Goal: Information Seeking & Learning: Learn about a topic

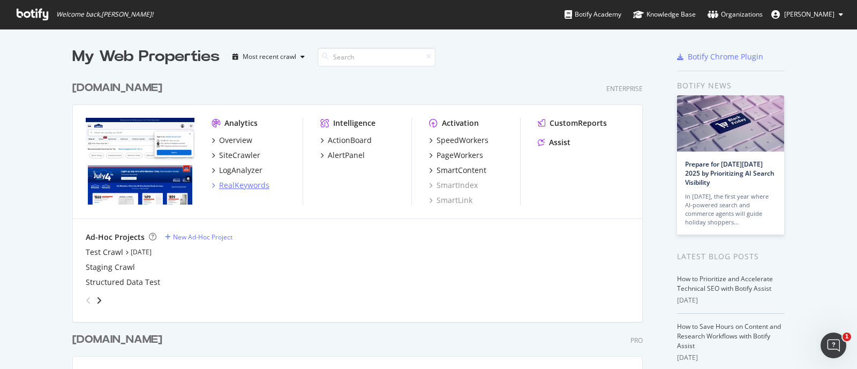
click at [224, 183] on div "RealKeywords" at bounding box center [244, 185] width 50 height 11
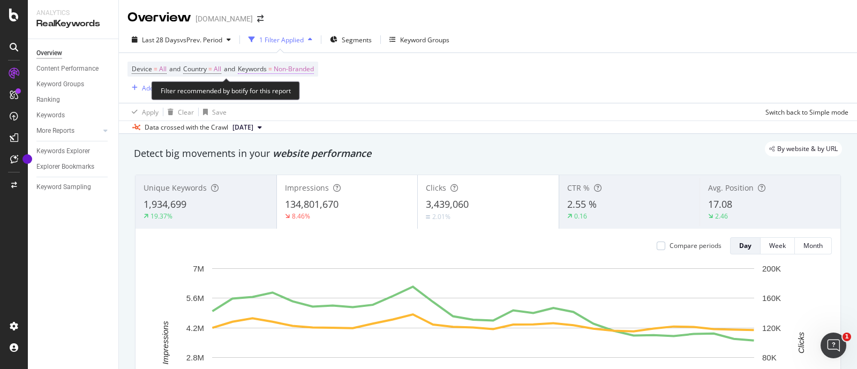
click at [257, 66] on span "Keywords" at bounding box center [252, 68] width 29 height 9
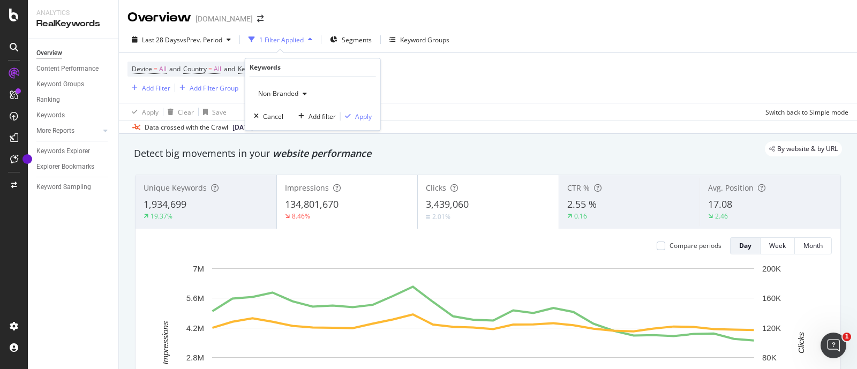
click at [289, 92] on span "Non-Branded" at bounding box center [276, 93] width 44 height 9
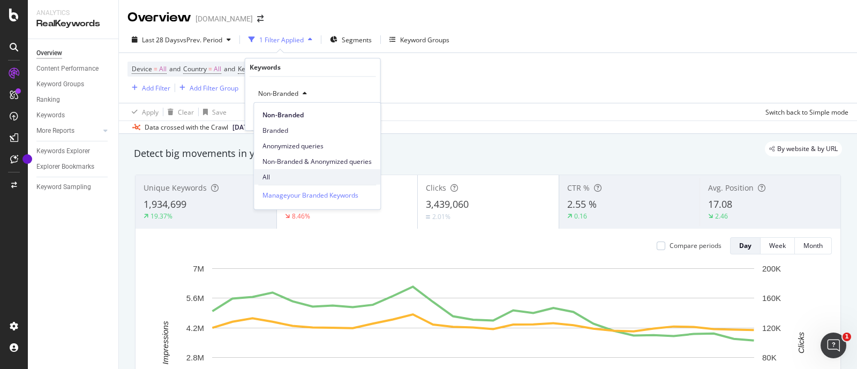
click at [266, 174] on span "All" at bounding box center [316, 177] width 109 height 10
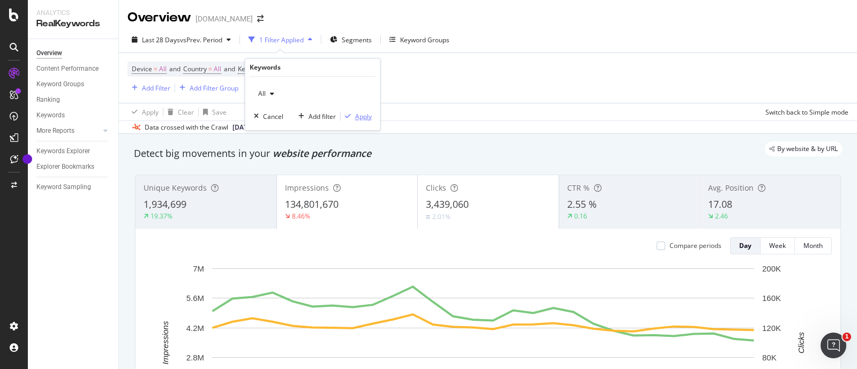
click at [356, 116] on div "Apply" at bounding box center [363, 116] width 17 height 9
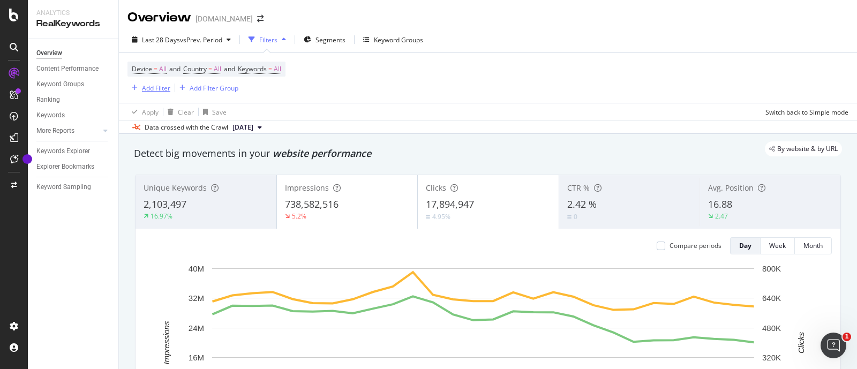
click at [138, 90] on div "button" at bounding box center [134, 88] width 14 height 6
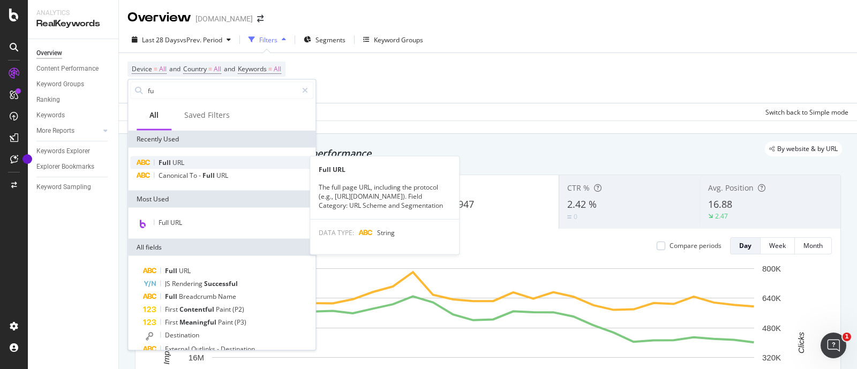
type input "fu"
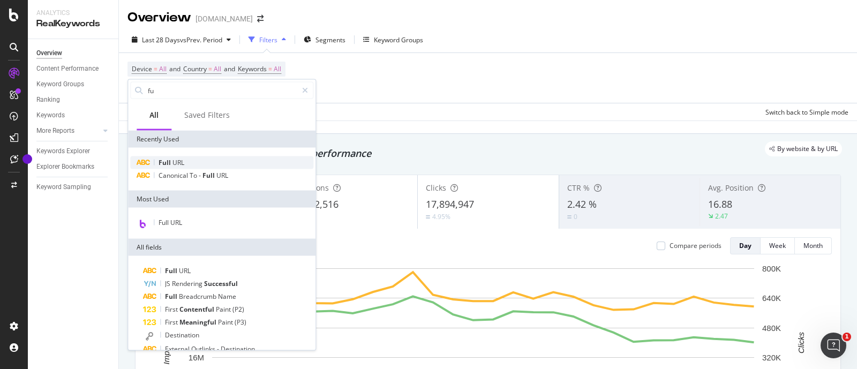
click at [186, 167] on div "Full URL" at bounding box center [221, 162] width 183 height 13
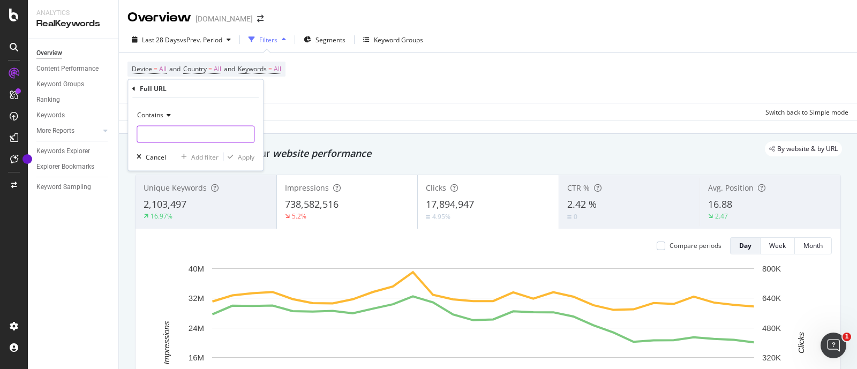
click at [180, 130] on input "text" at bounding box center [195, 134] width 117 height 17
type input "/store"
click at [244, 153] on div "Apply" at bounding box center [246, 156] width 17 height 9
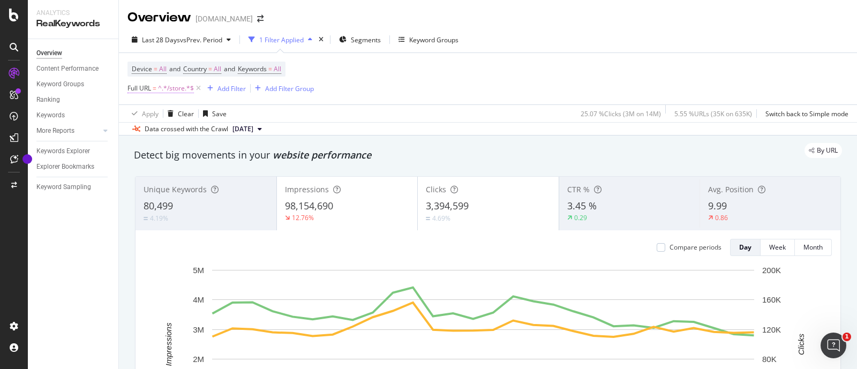
click at [153, 88] on span "=" at bounding box center [155, 88] width 4 height 9
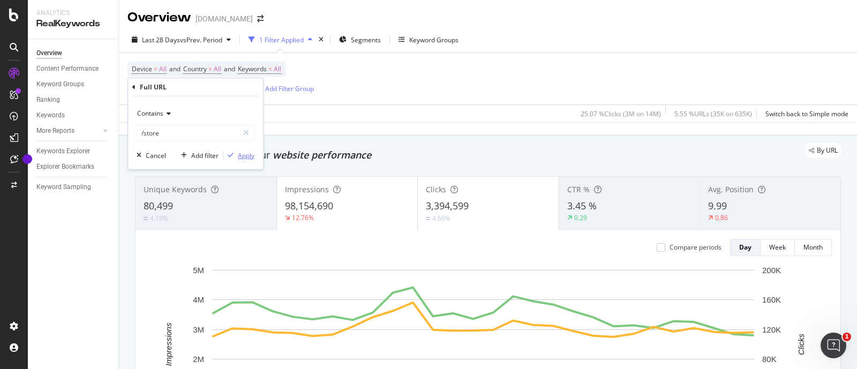
click at [246, 157] on div "Apply" at bounding box center [246, 155] width 17 height 9
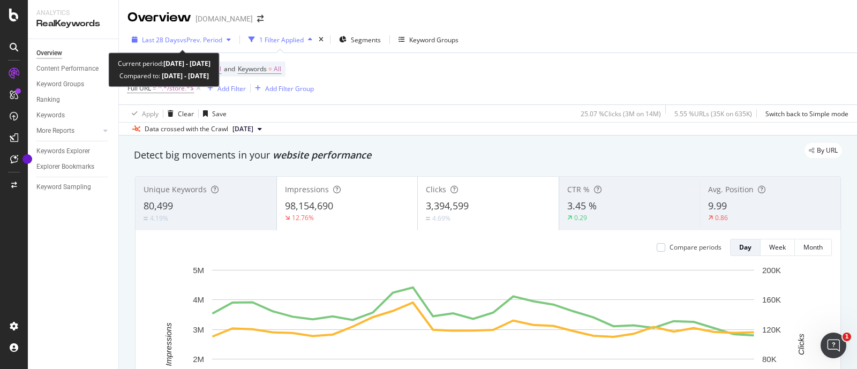
click at [178, 39] on span "Last 28 Days" at bounding box center [161, 39] width 38 height 9
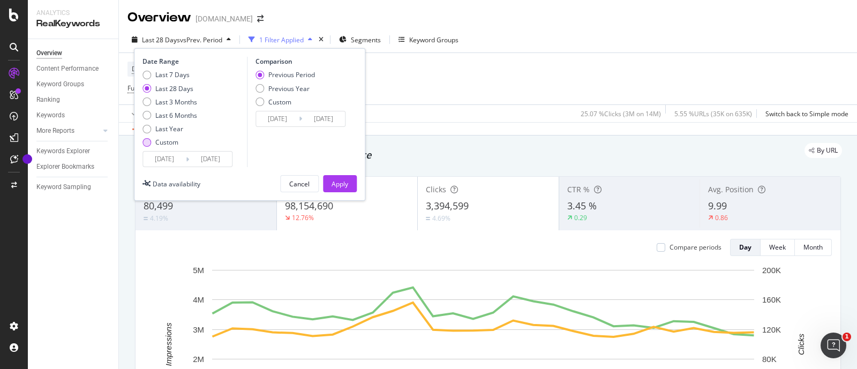
click at [158, 140] on div "Custom" at bounding box center [166, 142] width 23 height 9
click at [173, 160] on input "[DATE]" at bounding box center [164, 159] width 43 height 15
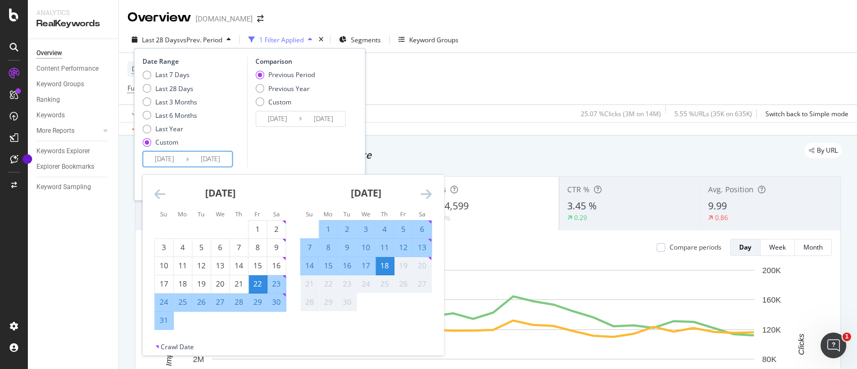
click at [420, 243] on div "13" at bounding box center [422, 247] width 18 height 11
type input "[DATE]"
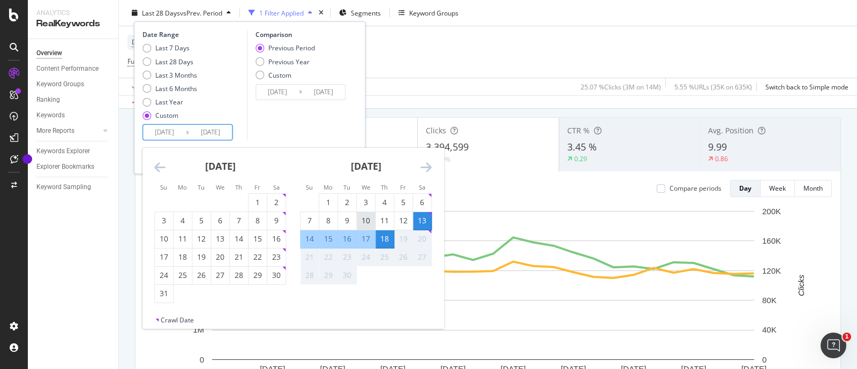
scroll to position [133, 0]
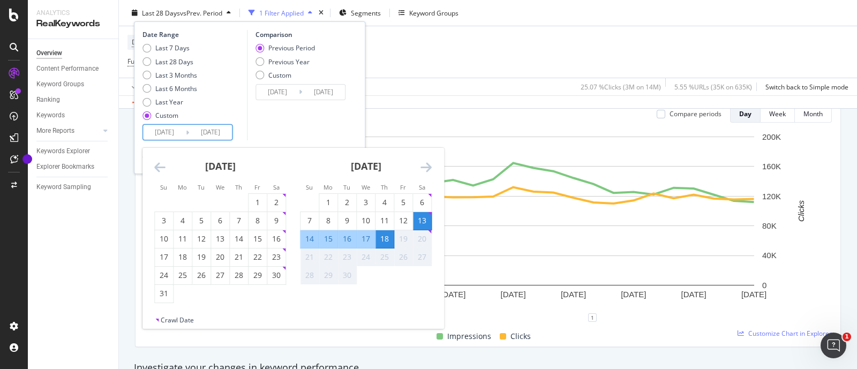
click at [421, 215] on div "13" at bounding box center [422, 220] width 18 height 11
type input "[DATE]"
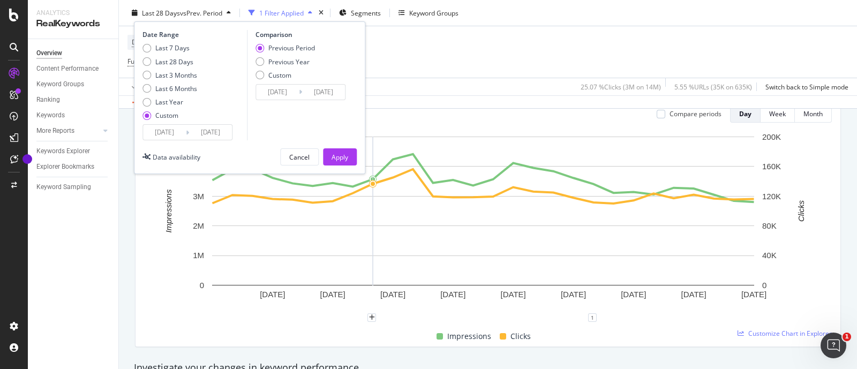
click at [193, 131] on input "[DATE]" at bounding box center [210, 132] width 43 height 15
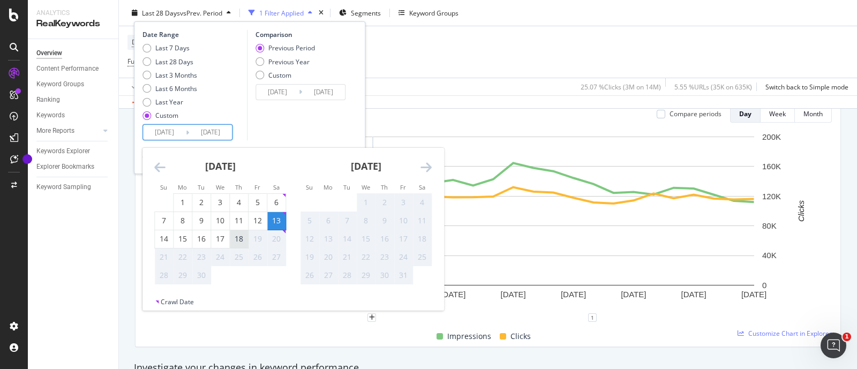
click at [241, 238] on div "18" at bounding box center [239, 238] width 18 height 11
type input "[DATE]"
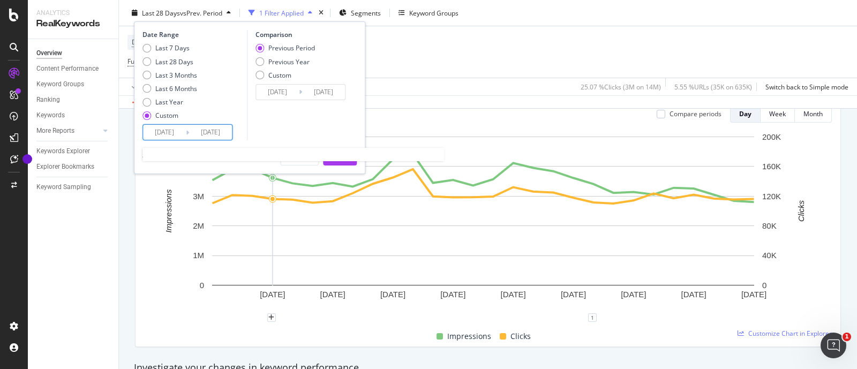
click at [194, 131] on input "[DATE]" at bounding box center [210, 132] width 43 height 15
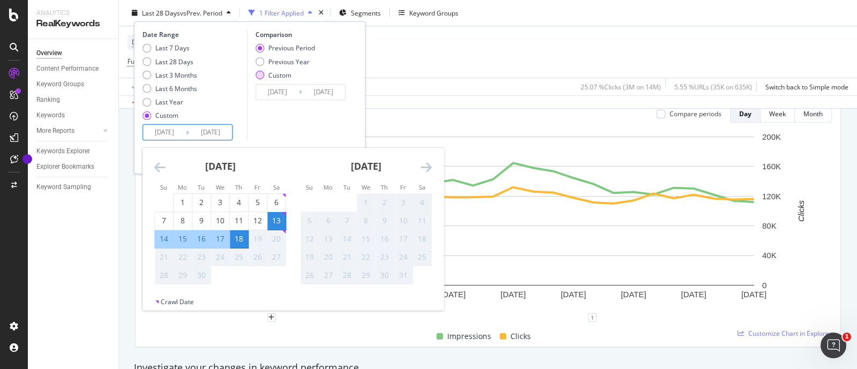
click at [282, 73] on div "Custom" at bounding box center [279, 74] width 23 height 9
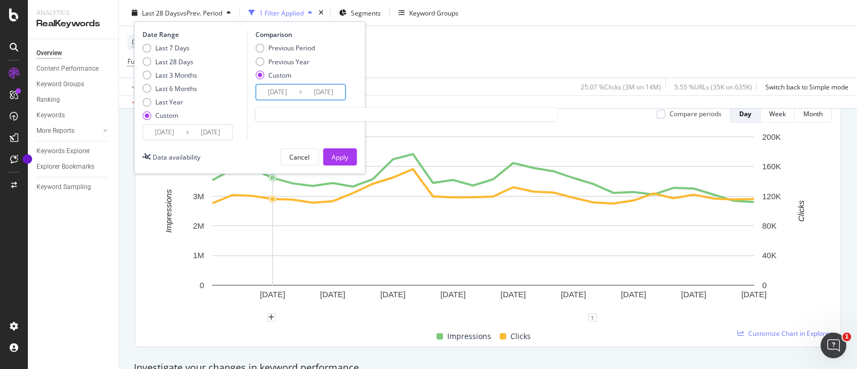
click at [286, 87] on input "[DATE]" at bounding box center [277, 92] width 43 height 15
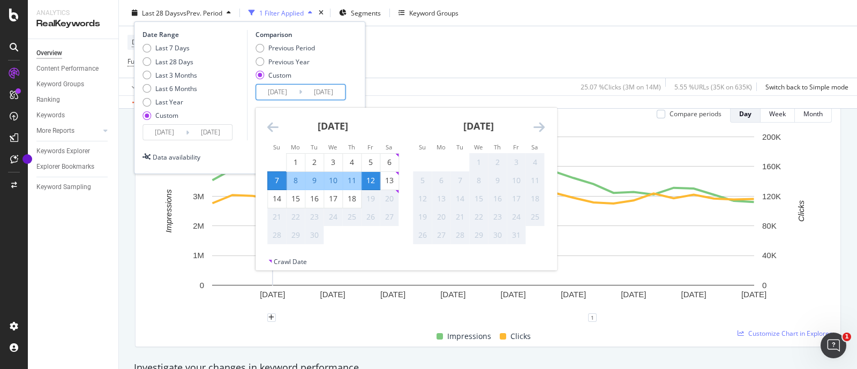
click at [275, 125] on icon "Move backward to switch to the previous month." at bounding box center [272, 126] width 11 height 13
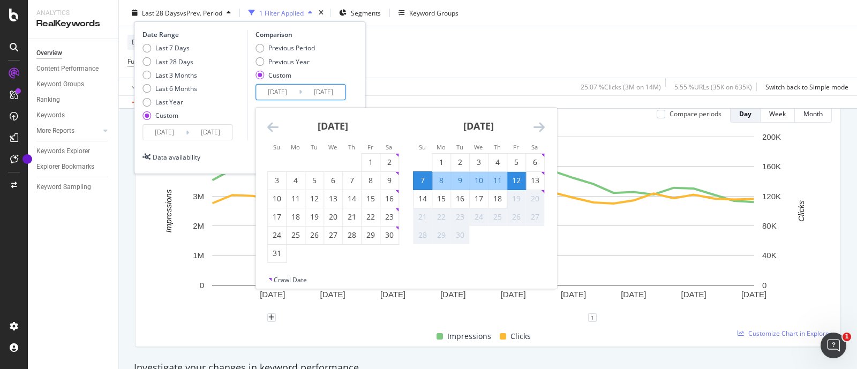
click at [275, 125] on icon "Move backward to switch to the previous month." at bounding box center [272, 126] width 11 height 13
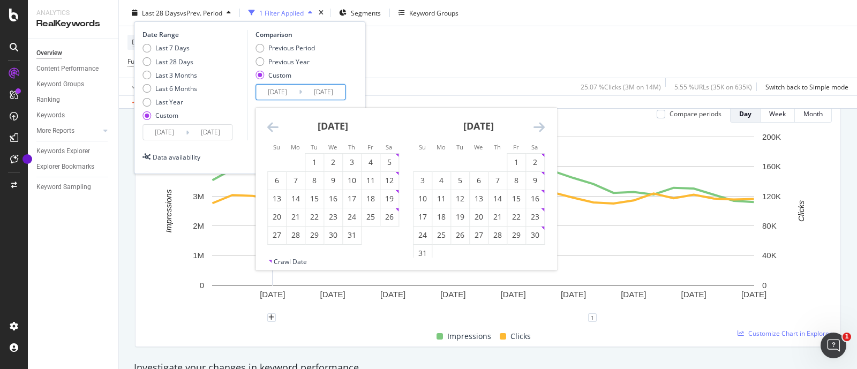
click at [275, 125] on icon "Move backward to switch to the previous month." at bounding box center [272, 126] width 11 height 13
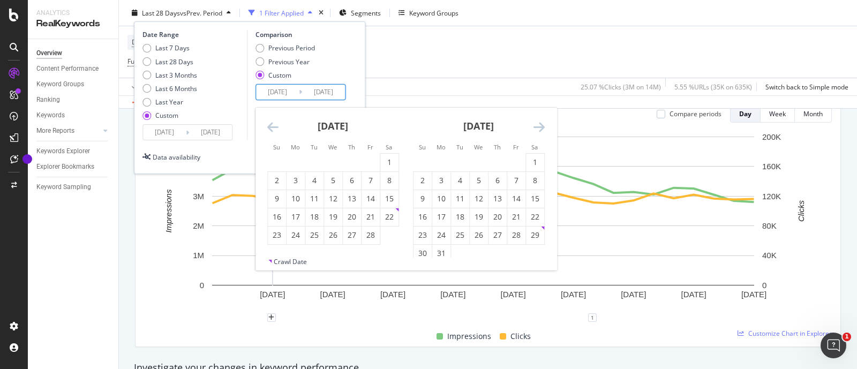
click at [275, 125] on icon "Move backward to switch to the previous month." at bounding box center [272, 126] width 11 height 13
click at [278, 126] on div "[DATE]" at bounding box center [333, 131] width 132 height 46
click at [264, 127] on div "[DATE] 1 2 3 4 5 6 7 8 9 10 11 12 13 14 15 16 17 18 19 20 21 22 23 24 25 26 27 …" at bounding box center [333, 176] width 146 height 137
click at [271, 123] on icon "Move backward to switch to the previous month." at bounding box center [272, 126] width 11 height 13
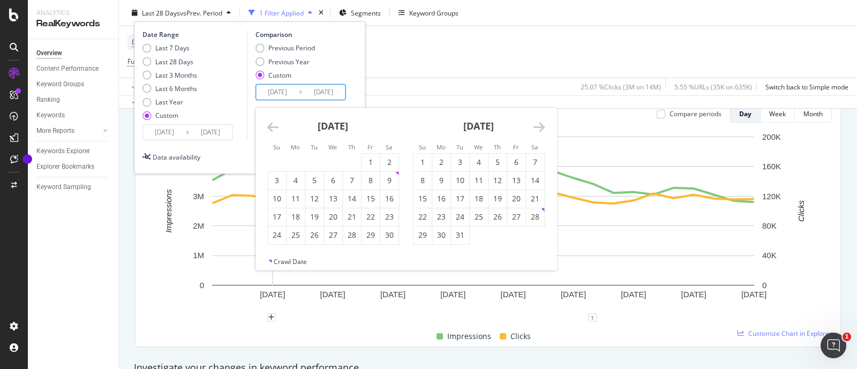
click at [271, 123] on icon "Move backward to switch to the previous month." at bounding box center [272, 126] width 11 height 13
click at [388, 178] on div "14" at bounding box center [389, 180] width 18 height 11
type input "[DATE]"
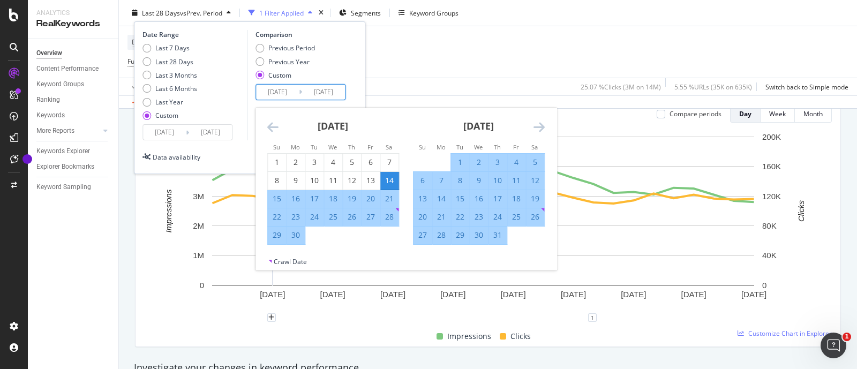
click at [367, 194] on div "20" at bounding box center [370, 198] width 18 height 11
type input "[DATE]"
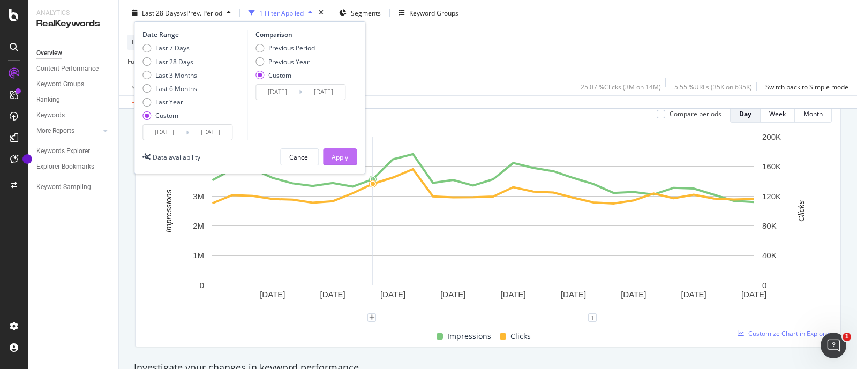
click at [341, 155] on div "Apply" at bounding box center [339, 156] width 17 height 9
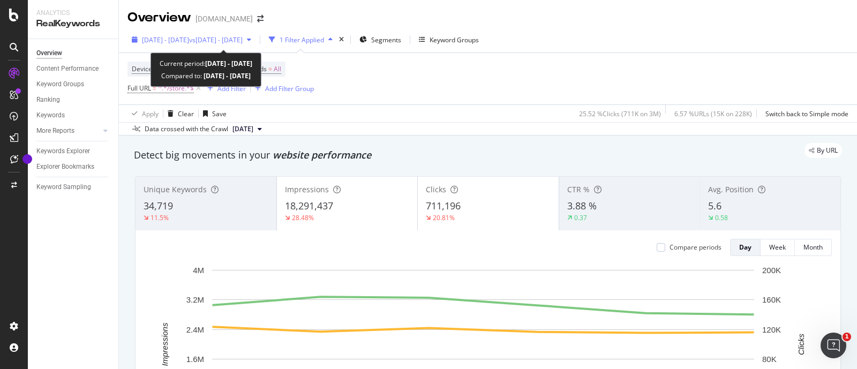
click at [166, 43] on span "[DATE] - [DATE]" at bounding box center [165, 39] width 47 height 9
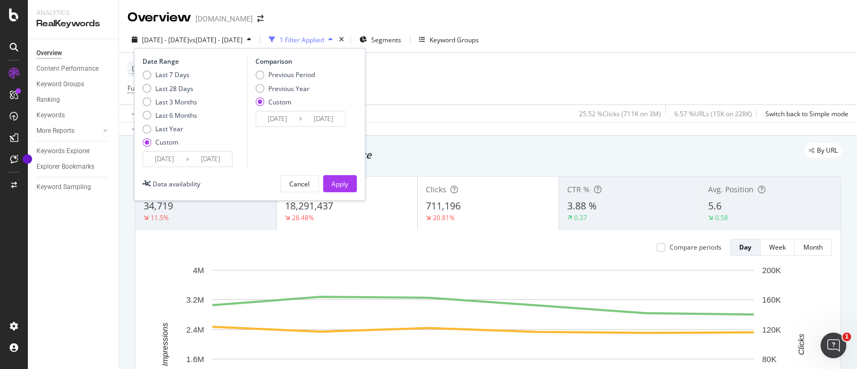
click at [188, 154] on icon at bounding box center [187, 159] width 3 height 10
click at [191, 156] on input "[DATE]" at bounding box center [210, 159] width 43 height 15
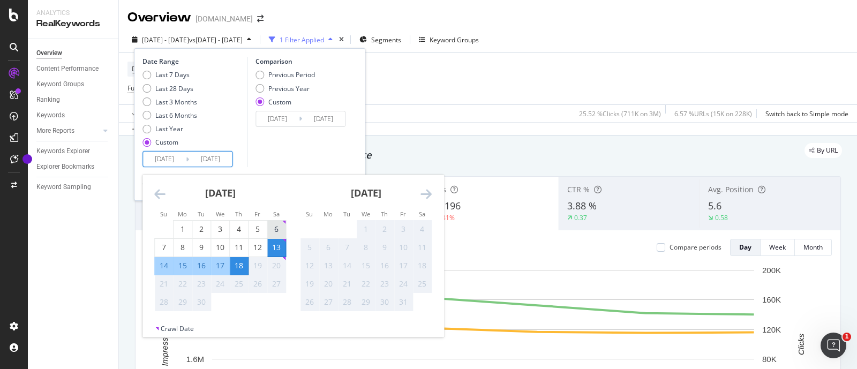
click at [273, 225] on div "6" at bounding box center [276, 229] width 18 height 11
type input "[DATE]"
click at [261, 245] on div "12" at bounding box center [257, 247] width 18 height 11
type input "[DATE]"
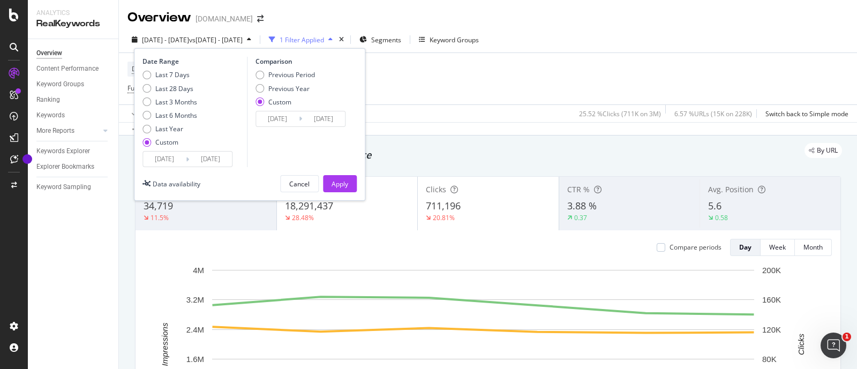
click at [165, 141] on div "Custom" at bounding box center [166, 142] width 23 height 9
type input "[DATE]"
click at [177, 161] on input "[DATE]" at bounding box center [164, 159] width 43 height 15
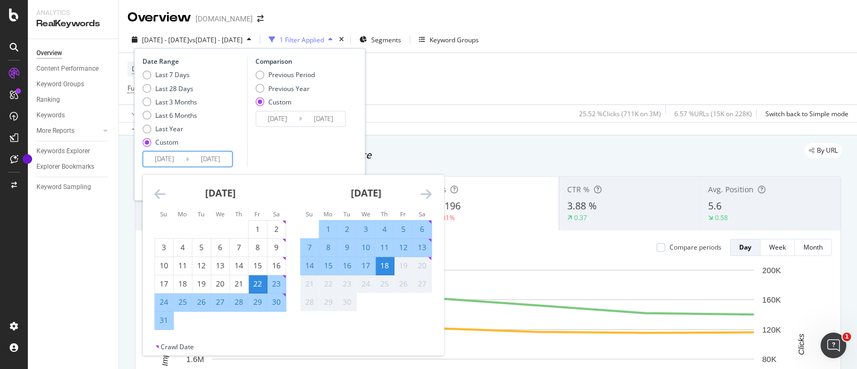
drag, startPoint x: 270, startPoint y: 157, endPoint x: 239, endPoint y: 159, distance: 31.1
click at [270, 157] on div "Comparison Previous Period Previous Year Custom [DATE] Navigate forward to inte…" at bounding box center [298, 112] width 102 height 110
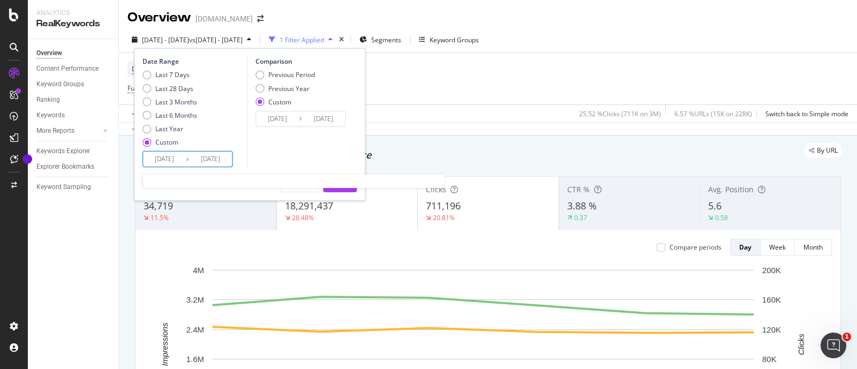
click at [197, 161] on input "[DATE]" at bounding box center [210, 159] width 43 height 15
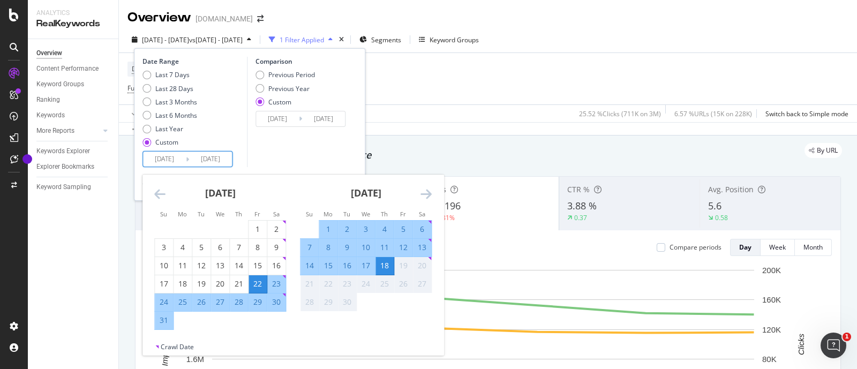
click at [423, 226] on div "6" at bounding box center [422, 229] width 18 height 11
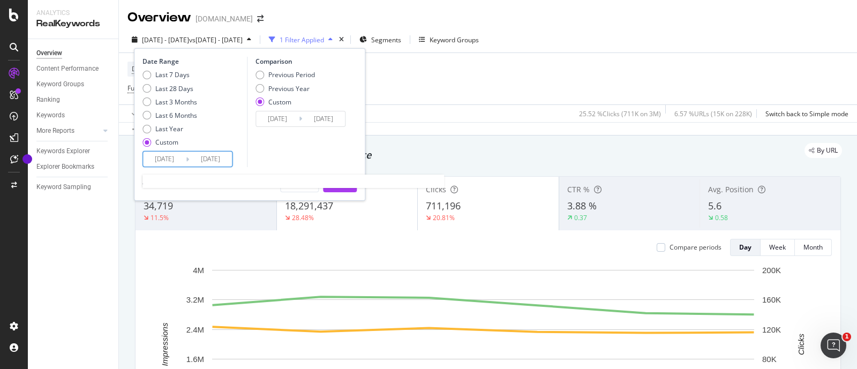
click at [201, 164] on input "[DATE]" at bounding box center [210, 159] width 43 height 15
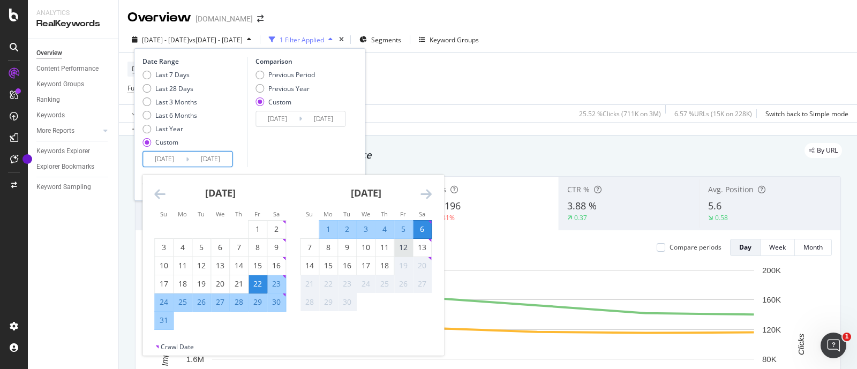
click at [401, 246] on div "12" at bounding box center [403, 247] width 18 height 11
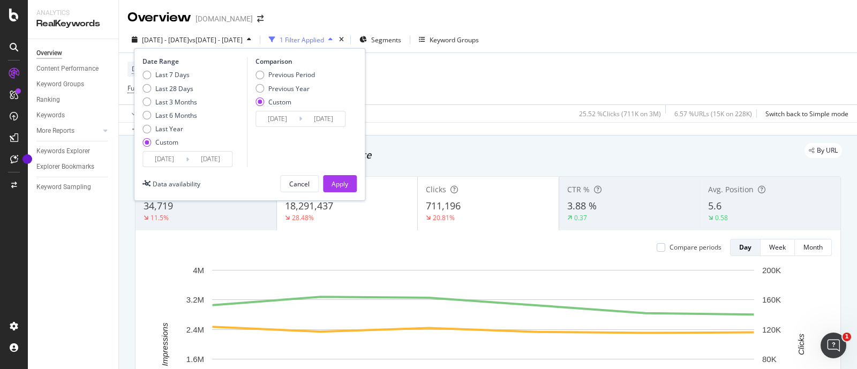
click at [191, 156] on input "[DATE]" at bounding box center [210, 159] width 43 height 15
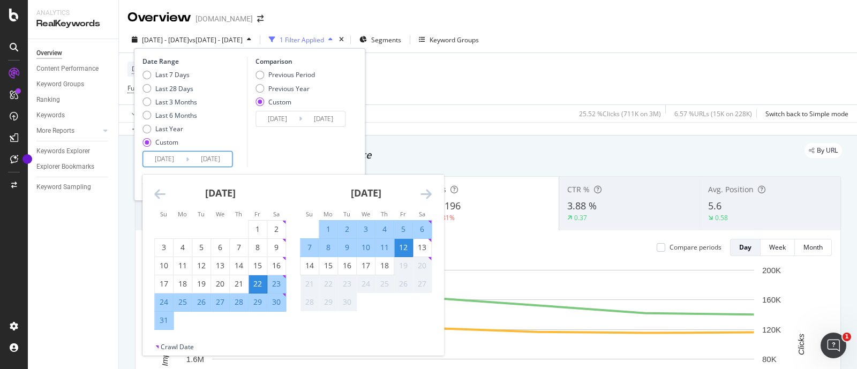
click at [421, 226] on div "6" at bounding box center [422, 229] width 18 height 11
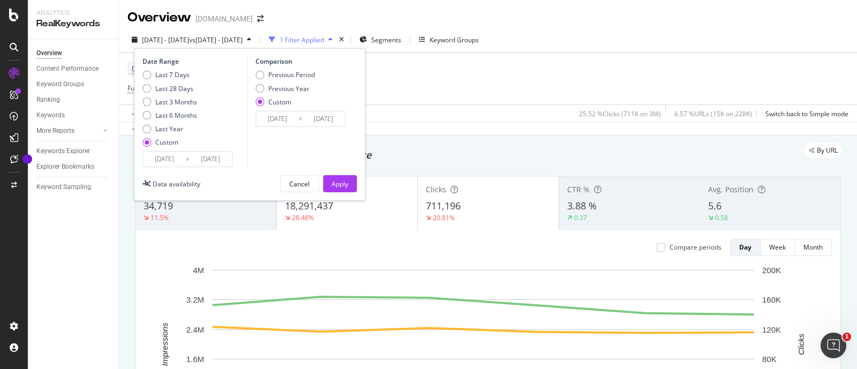
click at [195, 162] on input "[DATE]" at bounding box center [210, 159] width 43 height 15
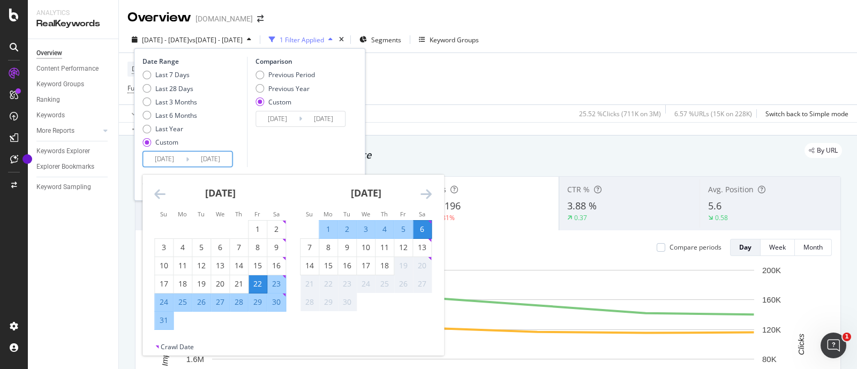
click at [421, 228] on div "6" at bounding box center [422, 229] width 18 height 11
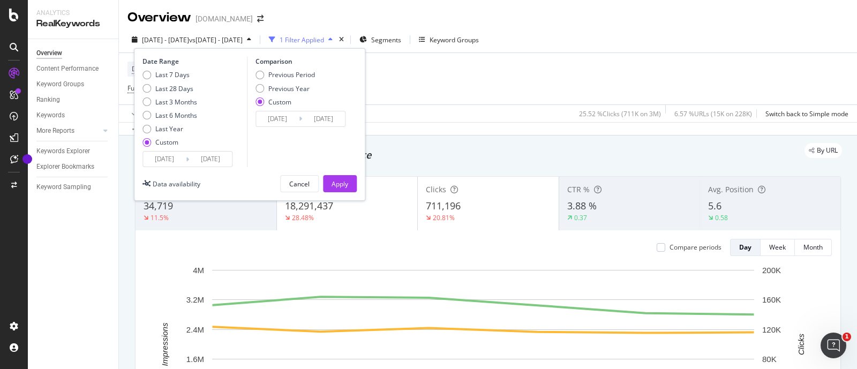
click at [185, 167] on div "Date Range Last 7 Days Last 28 Days Last 3 Months Last 6 Months Last Year Custo…" at bounding box center [249, 124] width 231 height 153
click at [189, 162] on input "[DATE]" at bounding box center [210, 159] width 43 height 15
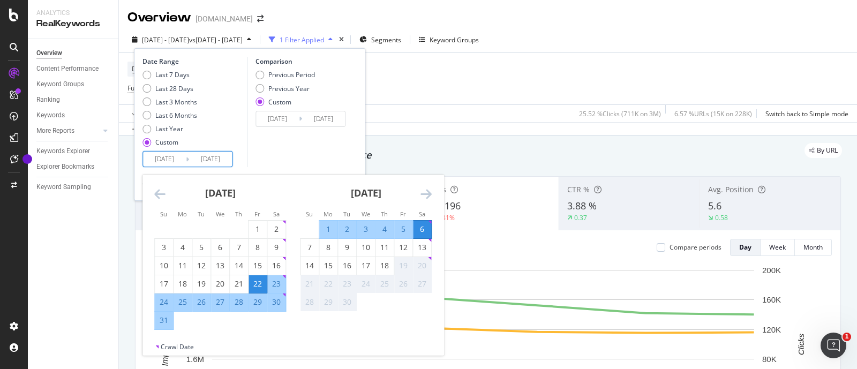
click at [422, 229] on div "6" at bounding box center [422, 229] width 18 height 11
click at [214, 160] on input "[DATE]" at bounding box center [210, 159] width 43 height 15
drag, startPoint x: 399, startPoint y: 248, endPoint x: 406, endPoint y: 249, distance: 6.5
click at [400, 247] on div "12" at bounding box center [403, 247] width 18 height 11
type input "[DATE]"
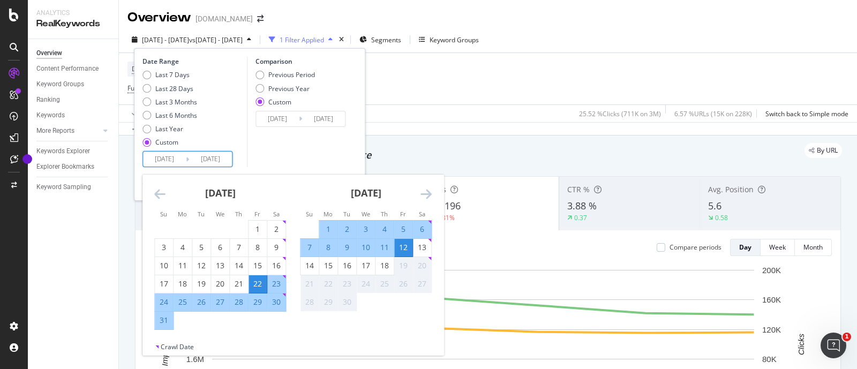
click at [152, 164] on input "[DATE]" at bounding box center [164, 159] width 43 height 15
click at [424, 224] on div "6" at bounding box center [422, 229] width 18 height 11
type input "[DATE]"
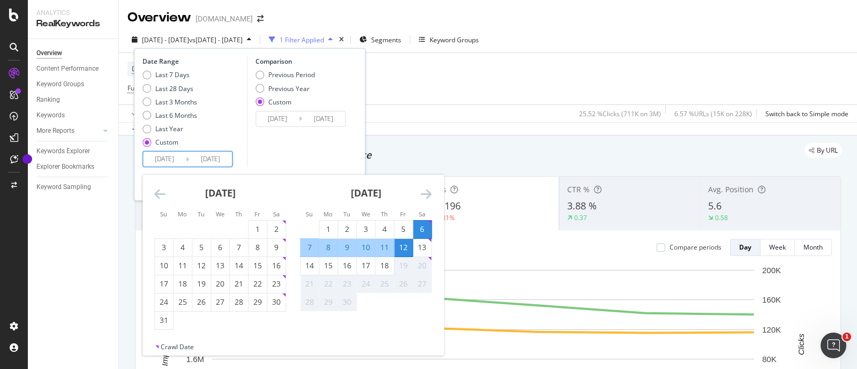
click at [210, 160] on input "[DATE]" at bounding box center [210, 159] width 43 height 15
click at [402, 244] on div "12" at bounding box center [403, 247] width 18 height 11
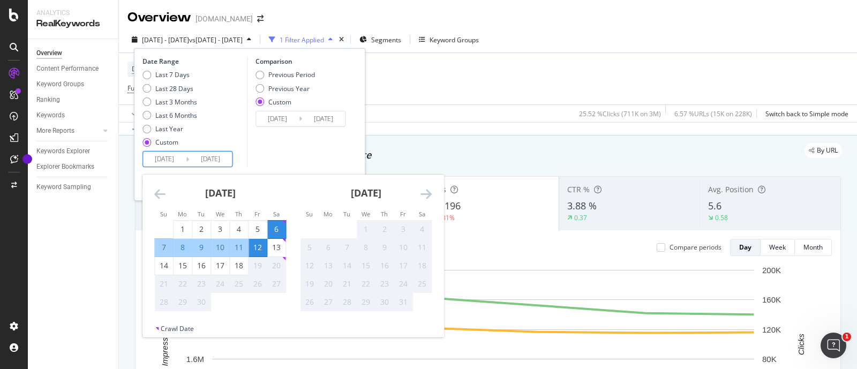
click at [212, 158] on input "[DATE]" at bounding box center [210, 159] width 43 height 15
click at [275, 160] on div "Comparison Previous Period Previous Year Custom [DATE] Navigate forward to inte…" at bounding box center [298, 112] width 102 height 110
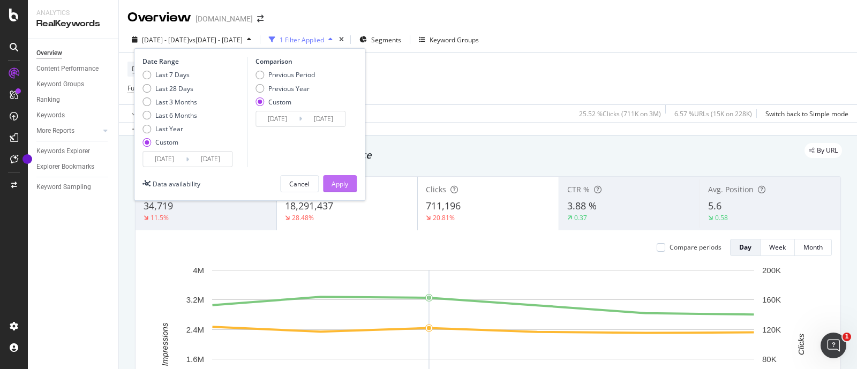
click at [342, 179] on div "Apply" at bounding box center [339, 183] width 17 height 9
